Goal: Find contact information: Find contact information

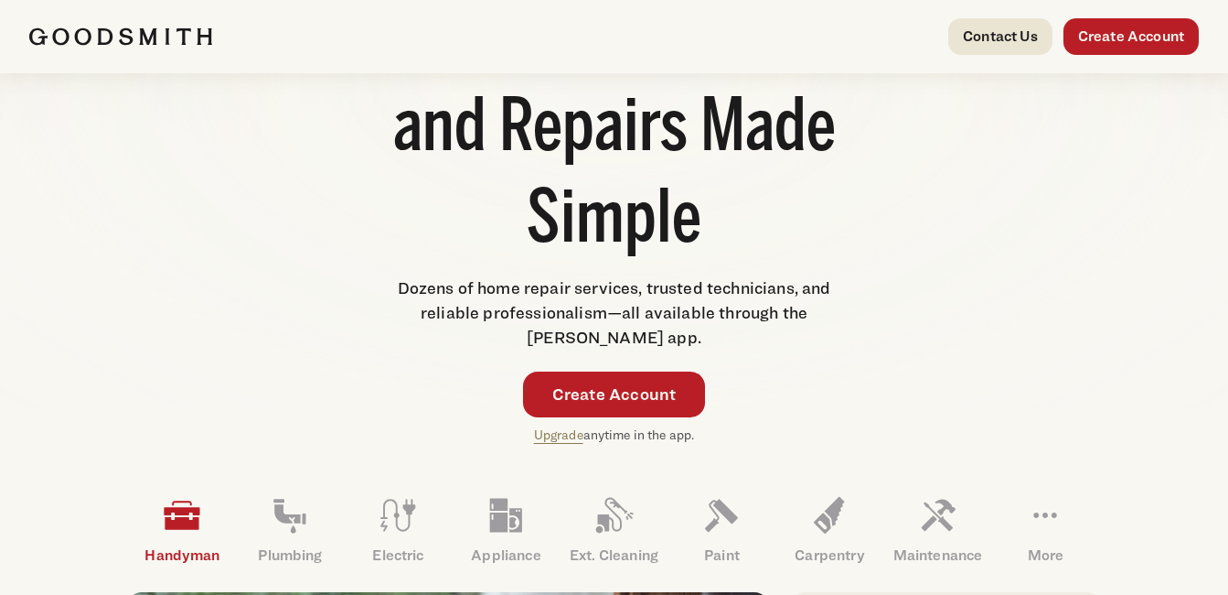
scroll to position [549, 0]
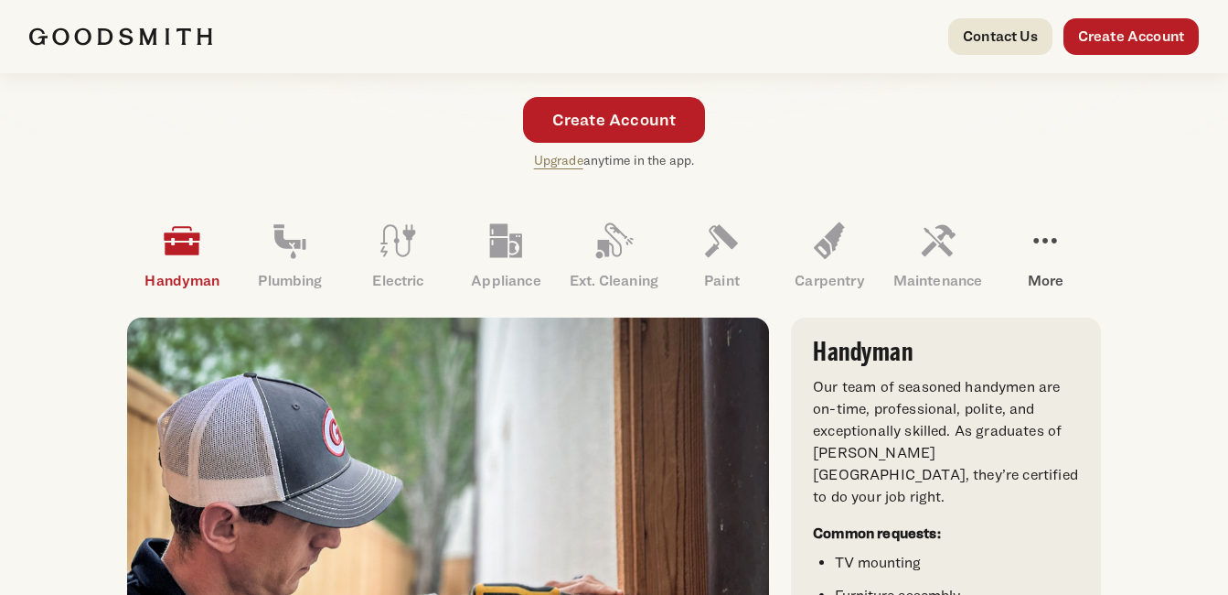
click at [1038, 239] on icon at bounding box center [1045, 240] width 23 height 5
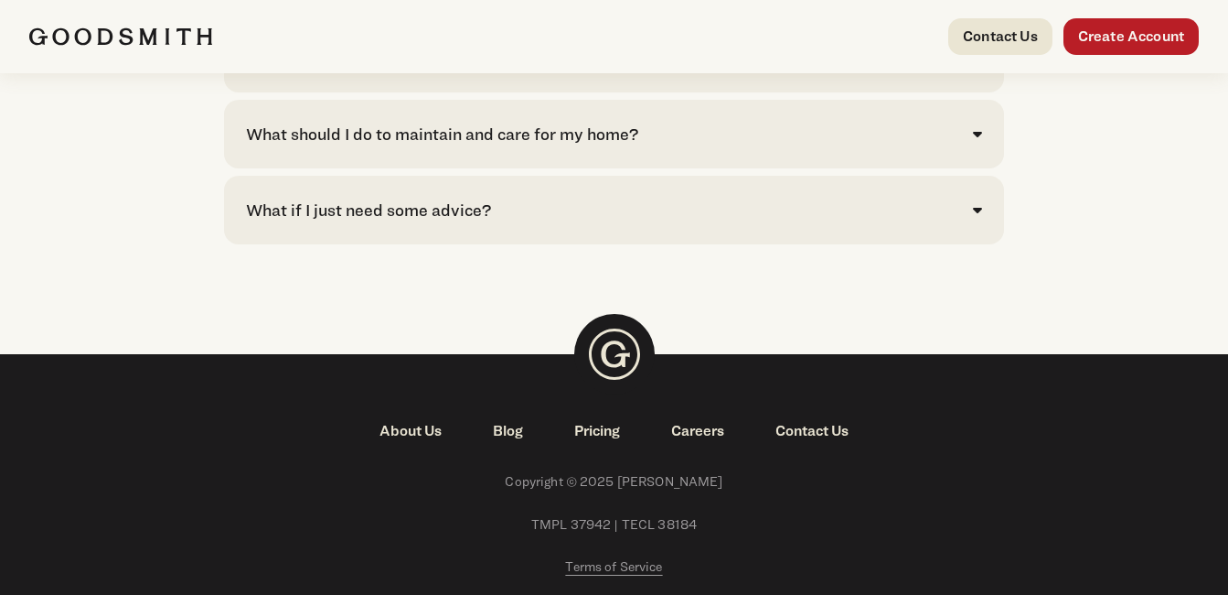
scroll to position [4453, 0]
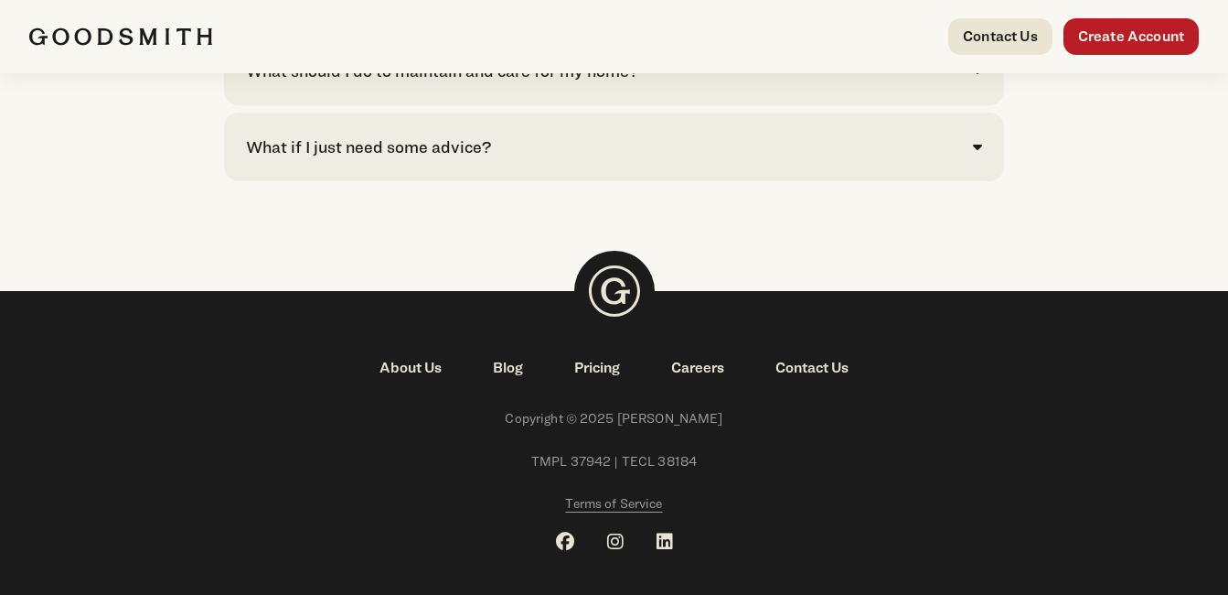
click at [819, 357] on link "Contact Us" at bounding box center [812, 368] width 124 height 22
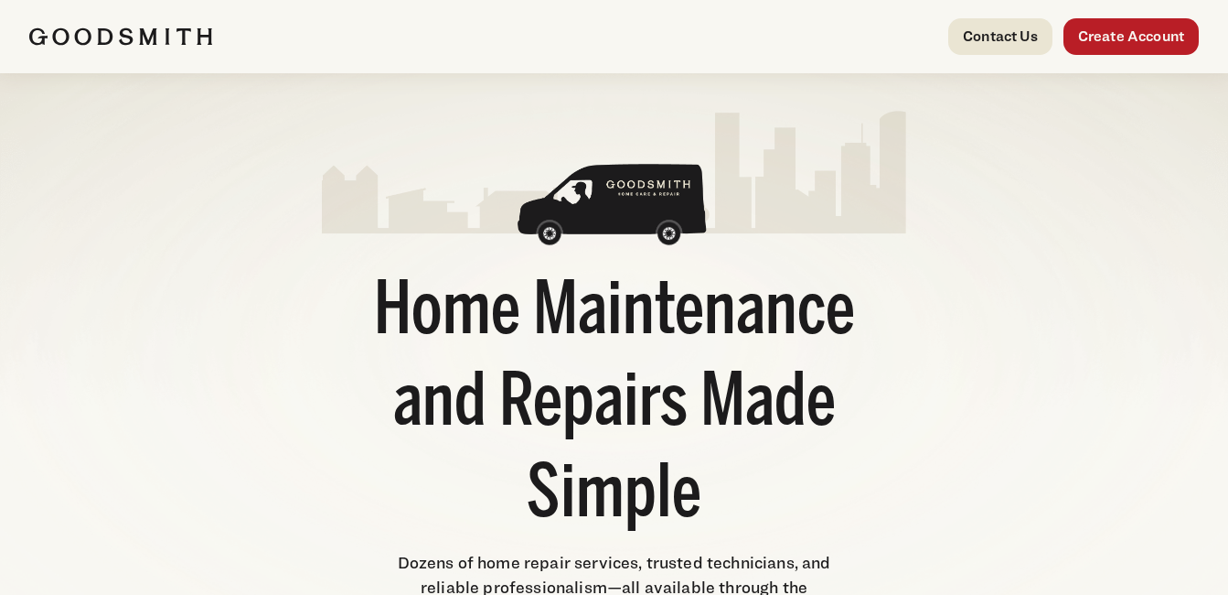
scroll to position [549, 0]
